Goal: Information Seeking & Learning: Learn about a topic

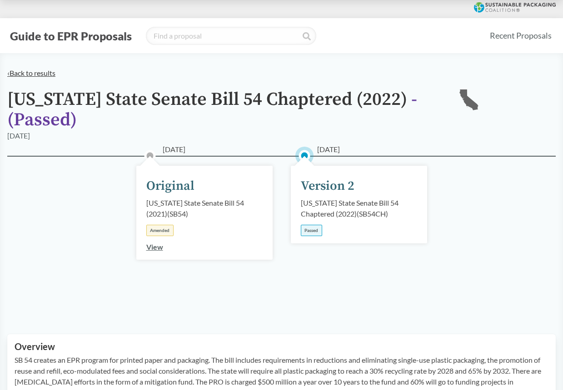
click at [33, 70] on link "‹ Back to results" at bounding box center [31, 73] width 48 height 9
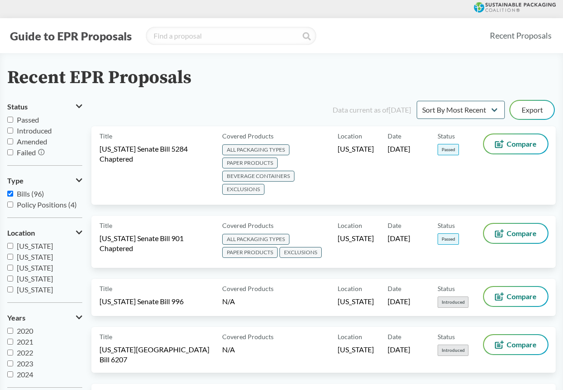
click at [9, 121] on input "Passed" at bounding box center [10, 120] width 6 height 6
checkbox input "true"
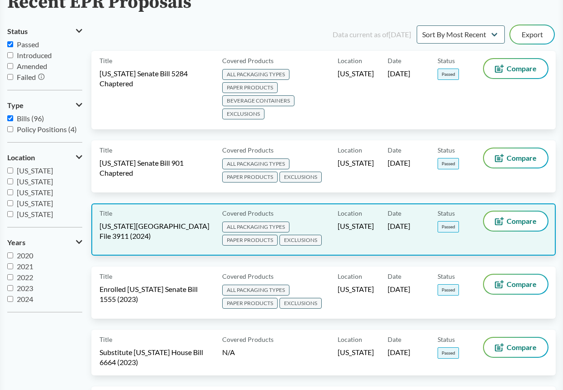
scroll to position [79, 0]
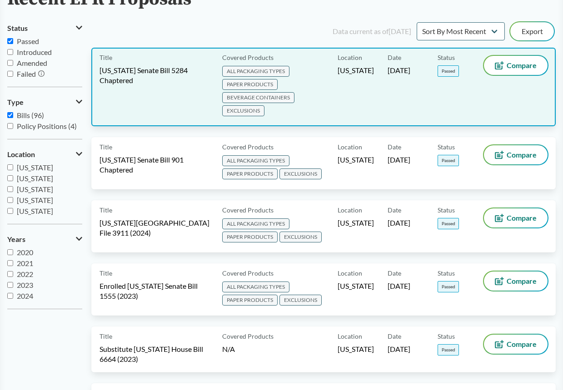
click at [171, 67] on span "[US_STATE] Senate Bill 5284 Chaptered" at bounding box center [156, 75] width 112 height 20
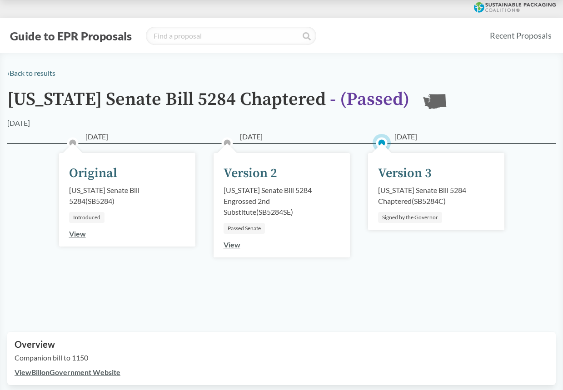
click at [404, 170] on div "Version 3" at bounding box center [405, 173] width 54 height 19
click at [466, 192] on div "[US_STATE] Senate Bill 5284 Chaptered ( SB5284C )" at bounding box center [436, 196] width 116 height 22
drag, startPoint x: 473, startPoint y: 191, endPoint x: 451, endPoint y: 204, distance: 25.6
click at [451, 192] on div "[US_STATE] Senate Bill 5284 Chaptered ( SB5284C )" at bounding box center [436, 196] width 116 height 22
click at [447, 215] on div "[DATE] Version 3 [US_STATE] Senate Bill 5284 Chaptered ( SB5284C ) Signed by th…" at bounding box center [436, 191] width 136 height 77
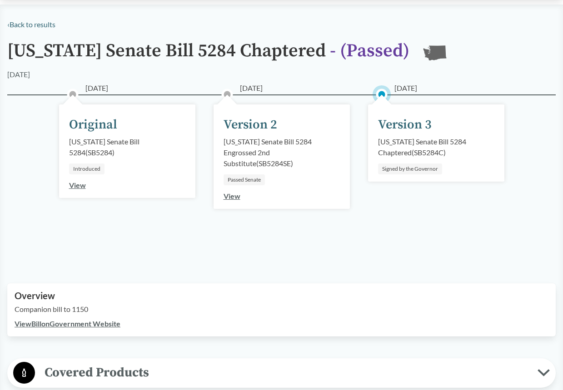
scroll to position [48, 0]
drag, startPoint x: 445, startPoint y: 153, endPoint x: 416, endPoint y: 153, distance: 29.1
click at [416, 153] on div "[US_STATE] Senate Bill 5284 Chaptered ( SB5284C )" at bounding box center [436, 148] width 116 height 22
copy div "SB5284C"
click at [35, 26] on link "‹ Back to results" at bounding box center [31, 24] width 48 height 9
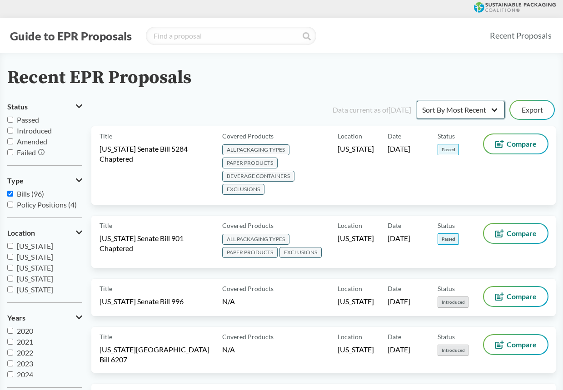
select select "Sort By Status"
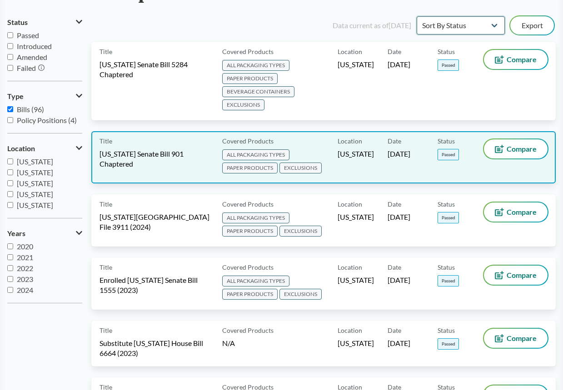
scroll to position [95, 0]
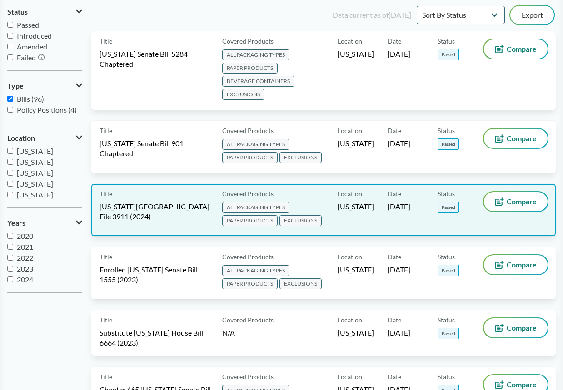
click at [175, 210] on span "[US_STATE][GEOGRAPHIC_DATA] File 3911 (2024)" at bounding box center [156, 212] width 112 height 20
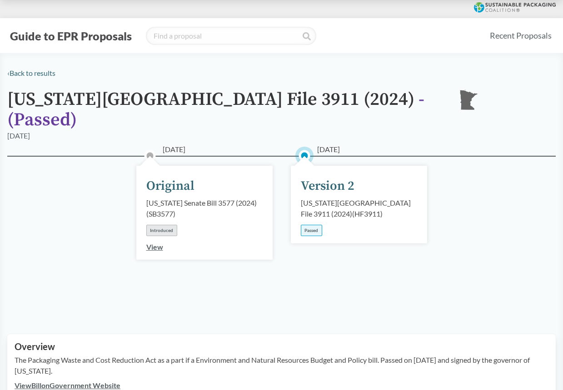
click at [343, 198] on div "[US_STATE][GEOGRAPHIC_DATA] File 3911 (2024) ( HF3911 )" at bounding box center [359, 209] width 116 height 22
drag, startPoint x: 322, startPoint y: 140, endPoint x: 327, endPoint y: 124, distance: 17.4
click at [322, 144] on span "[DATE]" at bounding box center [328, 149] width 23 height 11
click at [328, 106] on span "- ( Passed )" at bounding box center [215, 109] width 417 height 43
click at [403, 199] on div "[US_STATE][GEOGRAPHIC_DATA] File 3911 (2024) ( HF3911 )" at bounding box center [359, 209] width 116 height 22
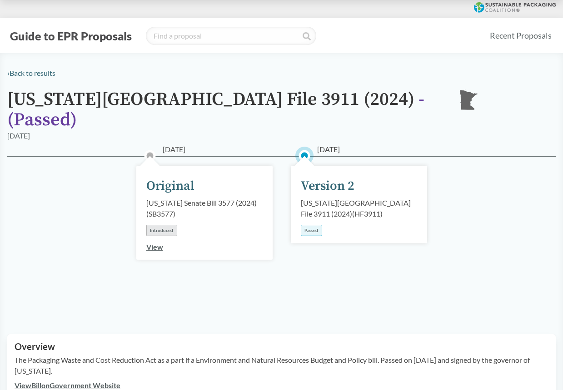
click at [157, 243] on link "View" at bounding box center [154, 247] width 17 height 9
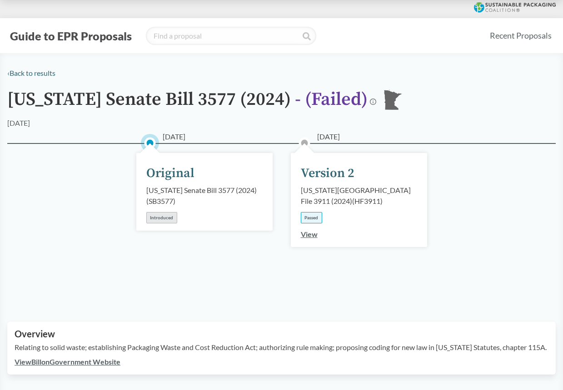
click at [306, 235] on link "View" at bounding box center [309, 234] width 17 height 9
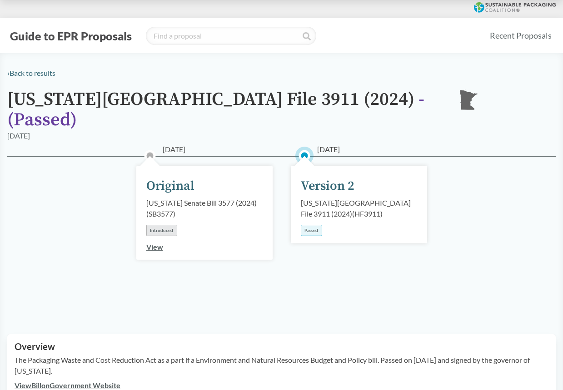
drag, startPoint x: 302, startPoint y: 203, endPoint x: 338, endPoint y: 200, distance: 36.0
click at [338, 200] on div "[US_STATE][GEOGRAPHIC_DATA] File 3911 (2024) ( HF3911 )" at bounding box center [359, 209] width 116 height 22
click at [36, 73] on link "‹ Back to results" at bounding box center [31, 73] width 48 height 9
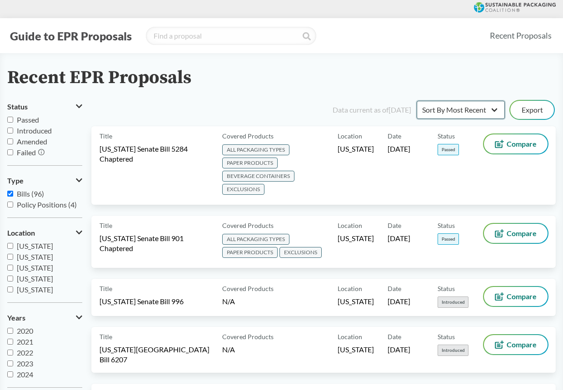
select select "Sort By Status"
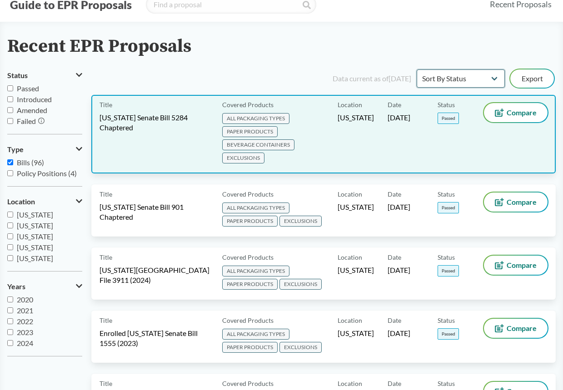
scroll to position [32, 0]
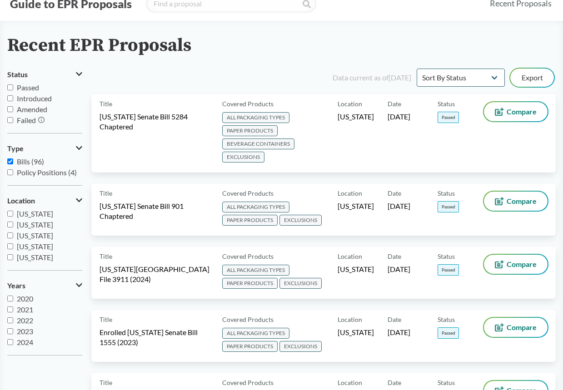
click at [10, 87] on input "Passed" at bounding box center [10, 88] width 6 height 6
checkbox input "true"
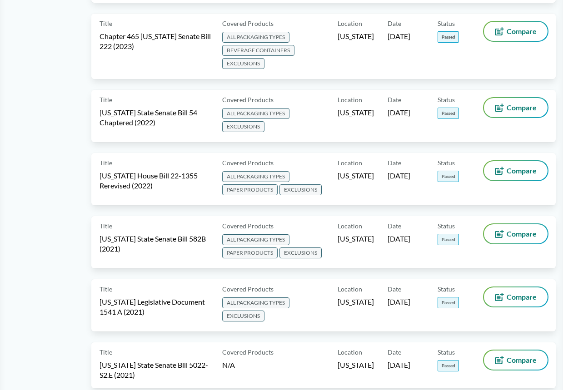
scroll to position [450, 0]
